Goal: Task Accomplishment & Management: Complete application form

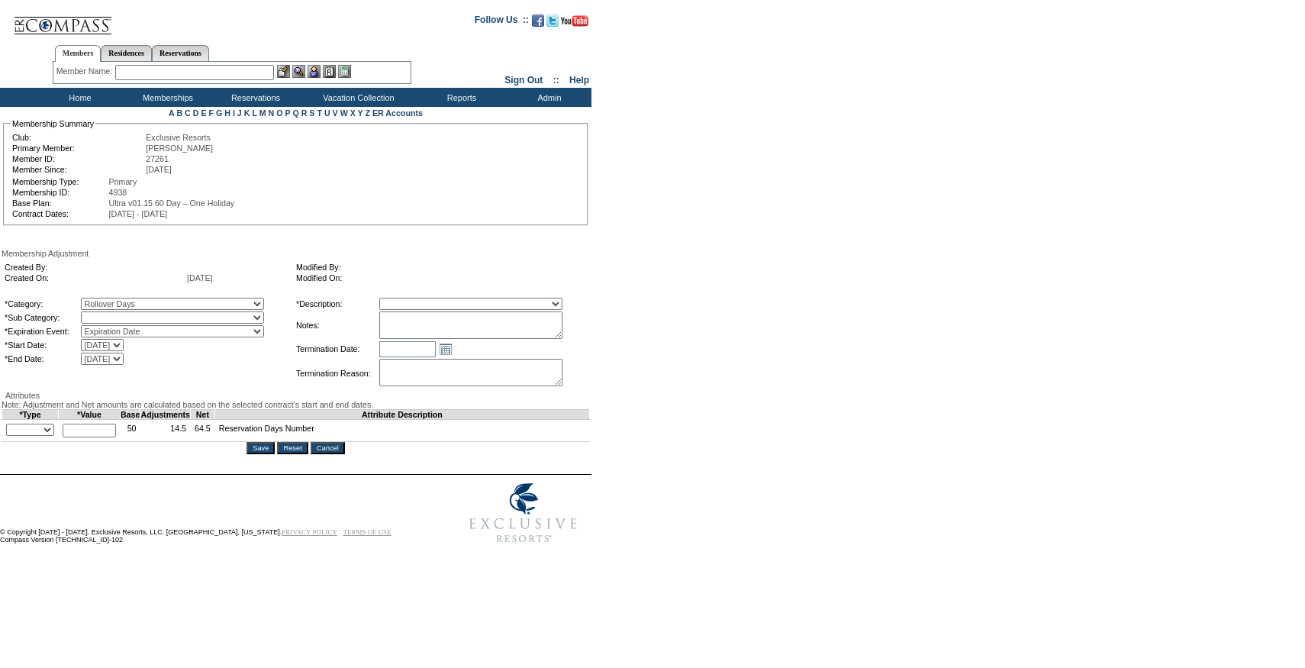
click at [140, 323] on select "Rollover Days" at bounding box center [172, 317] width 183 height 12
select select "782"
click at [112, 314] on select "Rollover Days" at bounding box center [172, 317] width 183 height 12
click at [500, 303] on select "Membership/Transfer Fee Adjustment Membership Fee Adjustment Add-On Fee Adjustm…" at bounding box center [470, 304] width 183 height 12
select select "275"
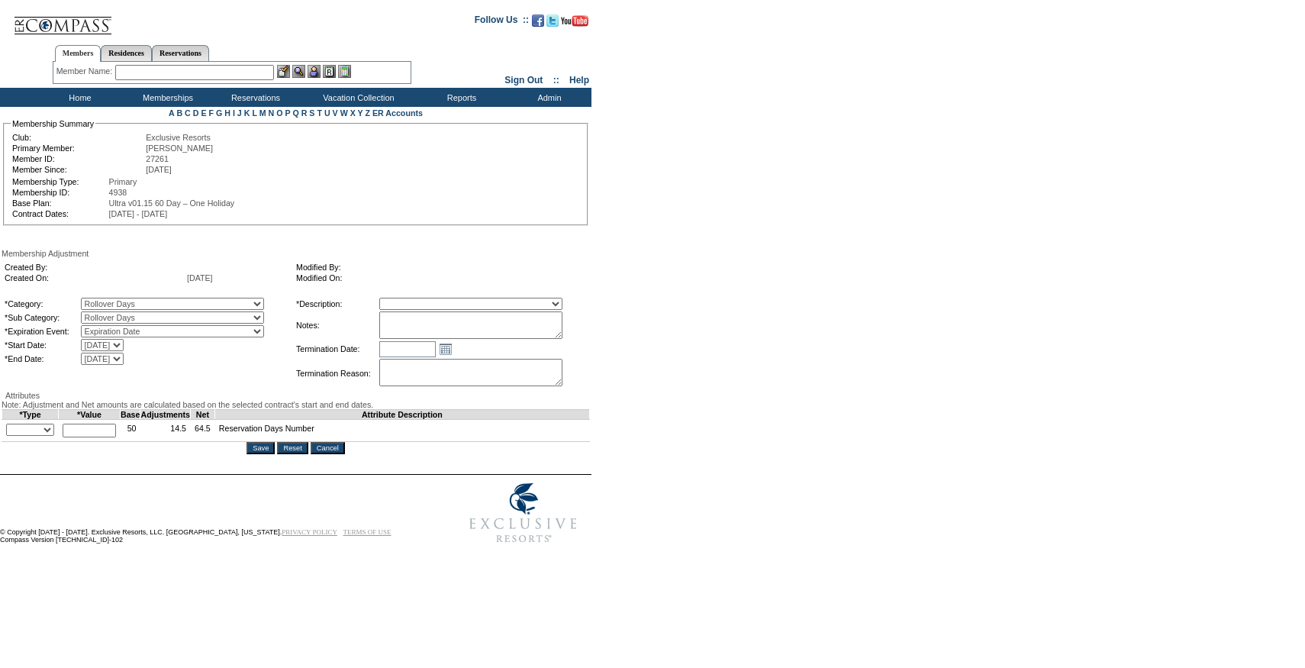
click at [408, 300] on select "Membership/Transfer Fee Adjustment Membership Fee Adjustment Add-On Fee Adjustm…" at bounding box center [470, 304] width 183 height 12
click at [440, 334] on textarea at bounding box center [470, 324] width 183 height 27
paste textarea "Per [PERSON_NAME] case [DATE], rolling 8.5 days from 24/25 to 25/26. Did not au…"
type textarea "Per [PERSON_NAME] case [DATE], rolling 8.5 days from 24/25 to 25/26. Did not au…"
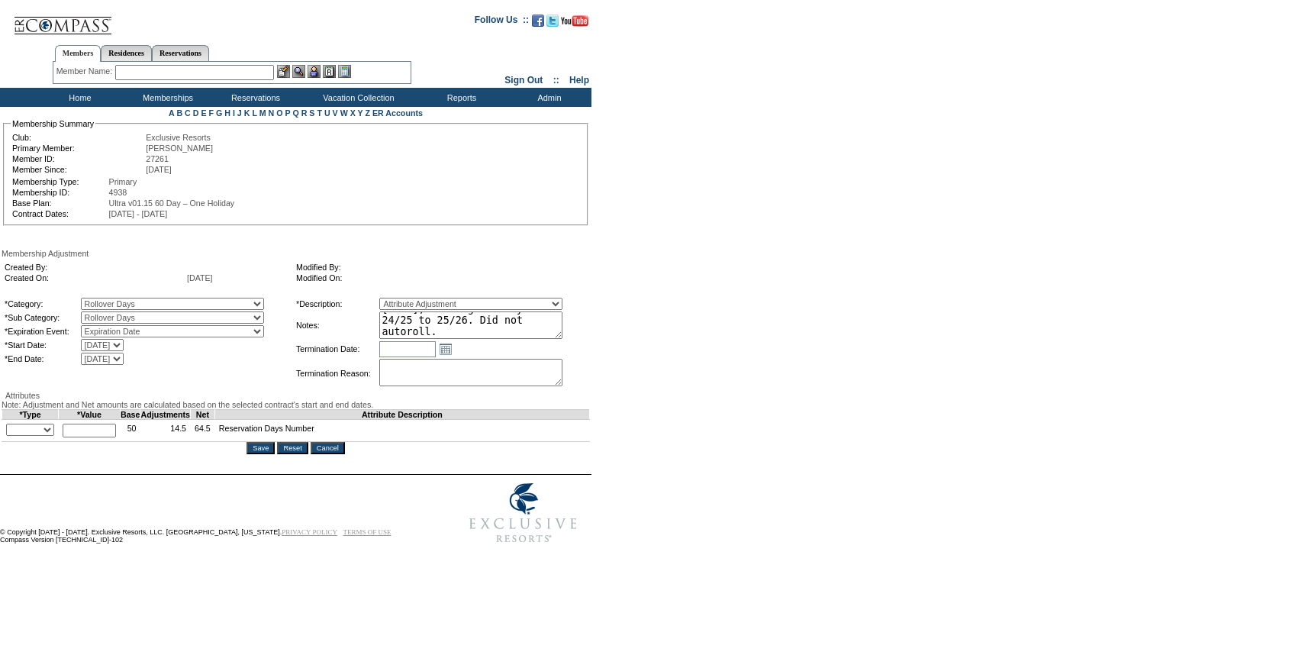
click at [26, 436] on select "+ - Override" at bounding box center [30, 430] width 48 height 12
select select "1"
click at [10, 436] on select "+ - Override" at bounding box center [30, 430] width 48 height 12
click at [87, 437] on input "text" at bounding box center [89, 431] width 53 height 14
type input "8.5"
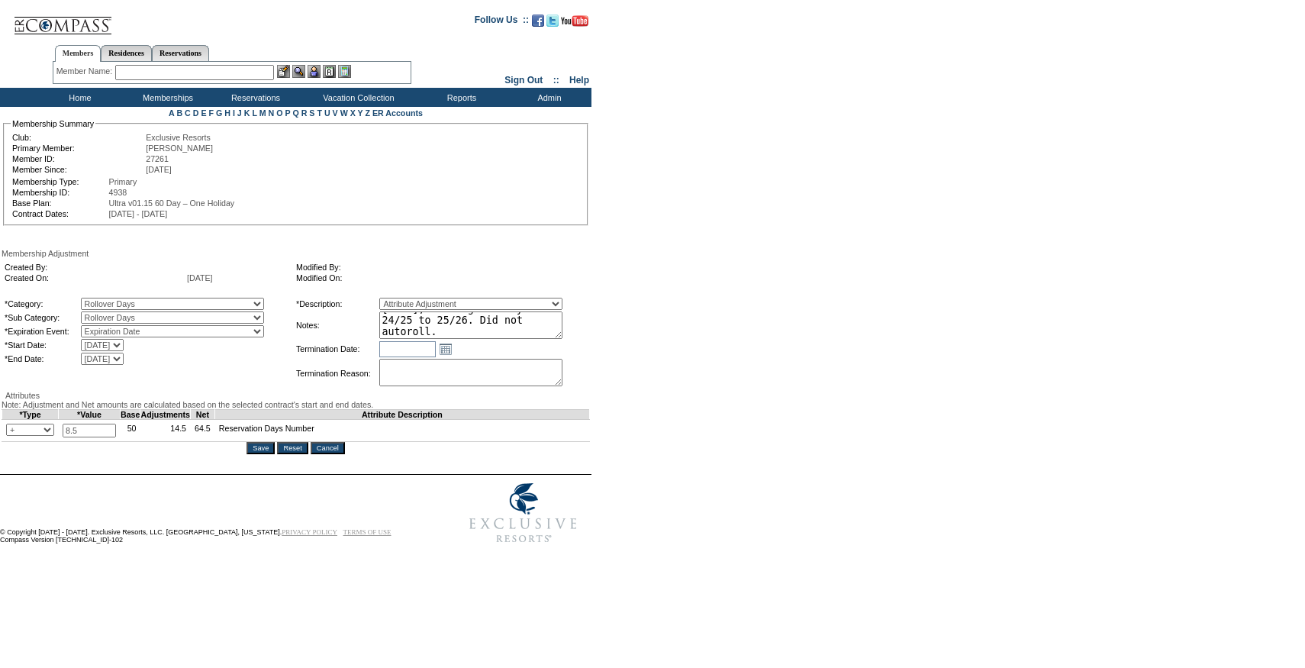
click at [462, 338] on textarea "Per [PERSON_NAME] case [DATE], rolling 8.5 days from 24/25 to 25/26. Did not au…" at bounding box center [470, 324] width 183 height 27
type textarea "Per [PERSON_NAME] case [DATE], rolling 8.5 days from 24/25 to 25/26. Did not au…"
click at [276, 454] on div "Save Reset Cancel" at bounding box center [296, 448] width 589 height 12
click at [263, 454] on input "Save" at bounding box center [261, 448] width 28 height 12
